Goal: Download file/media

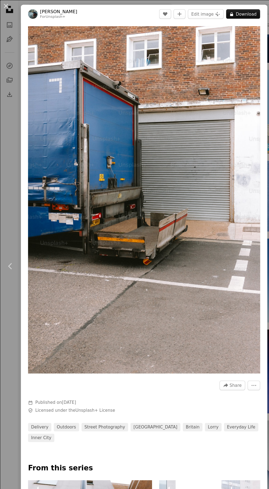
scroll to position [319, 0]
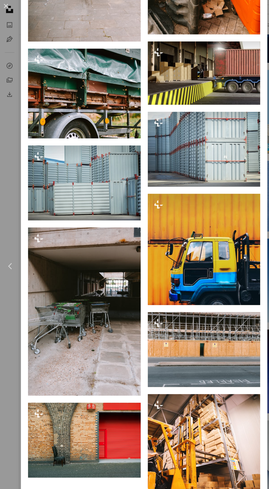
scroll to position [1188, 0]
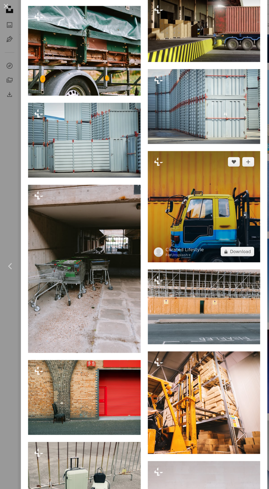
click at [215, 167] on img at bounding box center [187, 190] width 103 height 102
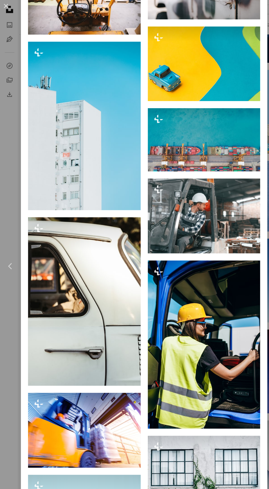
scroll to position [1435, 0]
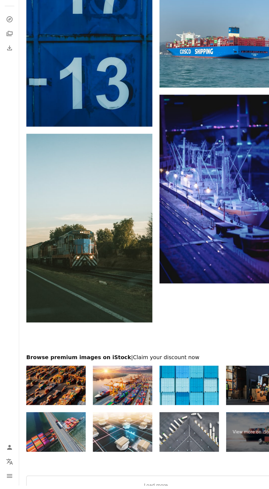
scroll to position [2261, 0]
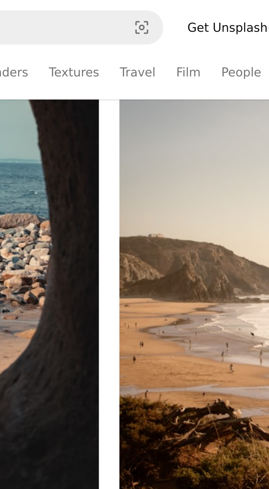
scroll to position [1289, 0]
click at [198, 32] on link "Architecture & Interiors" at bounding box center [220, 23] width 45 height 18
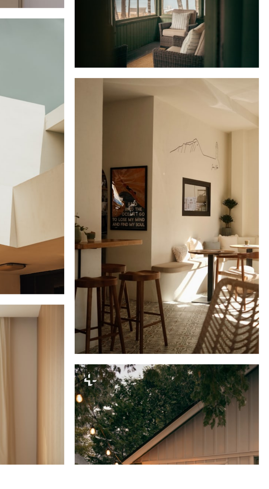
scroll to position [6325, 0]
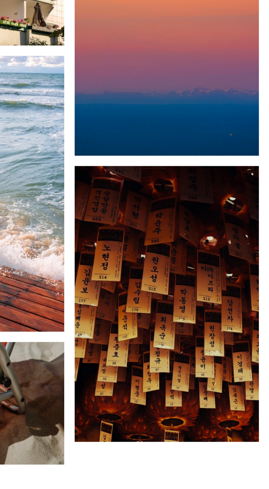
scroll to position [1289, 0]
